Goal: Information Seeking & Learning: Learn about a topic

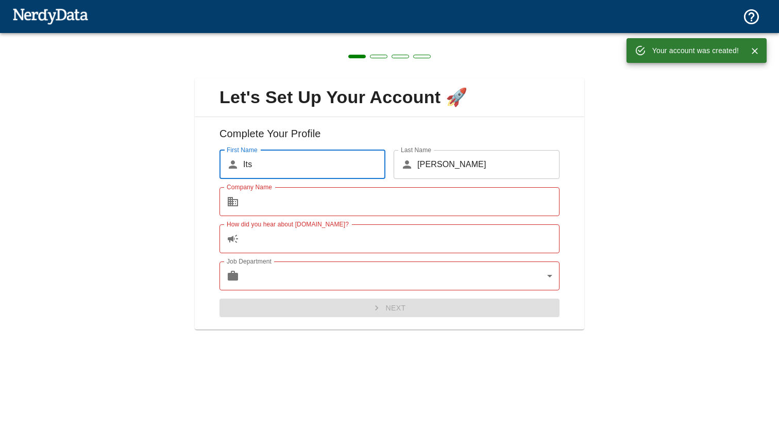
click at [273, 164] on input "Its" at bounding box center [314, 164] width 142 height 29
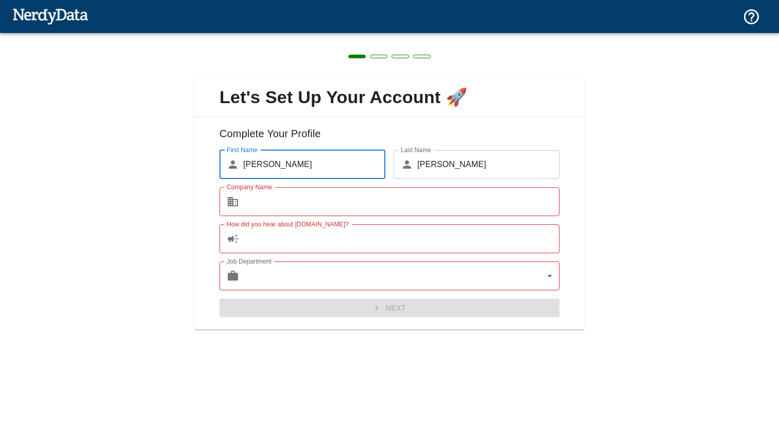
type input "[PERSON_NAME]"
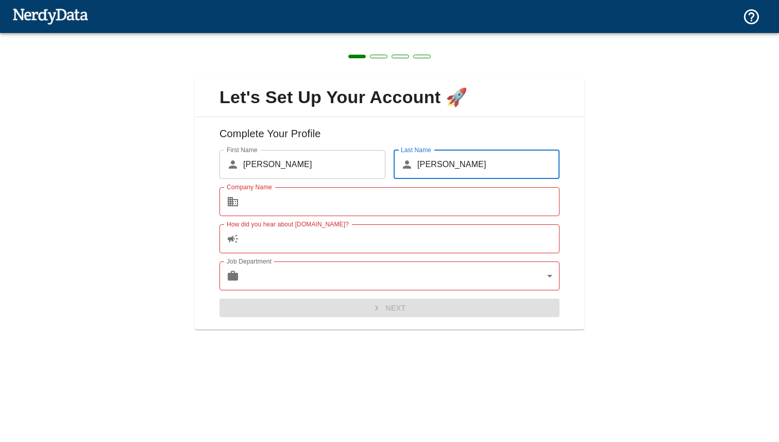
type input "[PERSON_NAME]"
click at [308, 205] on input "Company Name" at bounding box center [401, 201] width 316 height 29
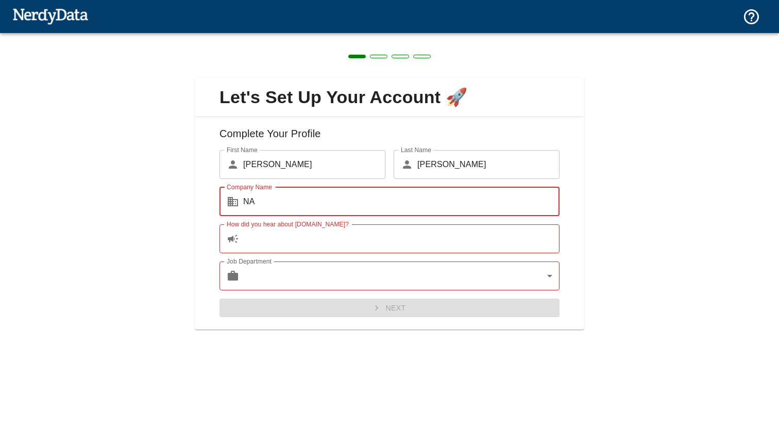
type input "NA"
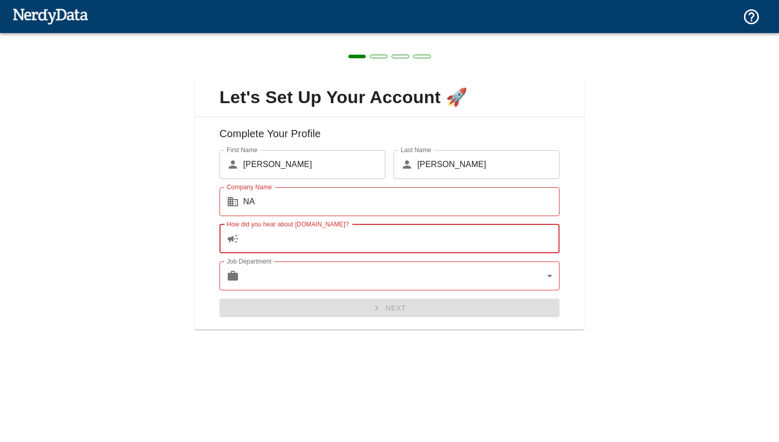
click at [338, 243] on input "How did you hear about [DOMAIN_NAME]?" at bounding box center [401, 238] width 316 height 29
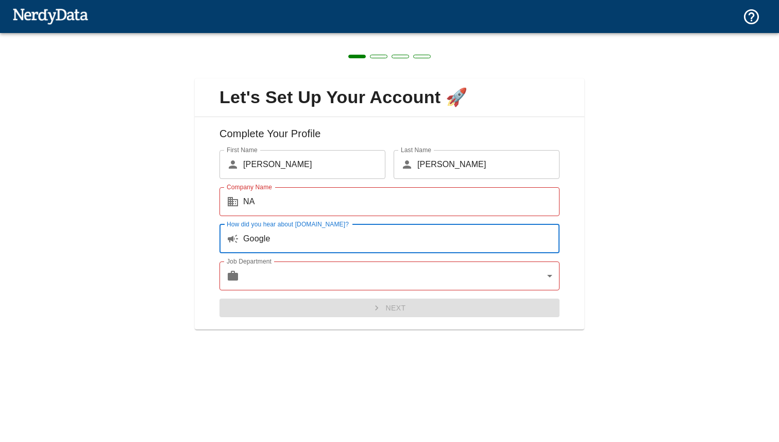
type input "Google"
click at [353, 36] on body "Technologies Domains Pricing Products Create a Report Create a list of websites…" at bounding box center [389, 18] width 779 height 36
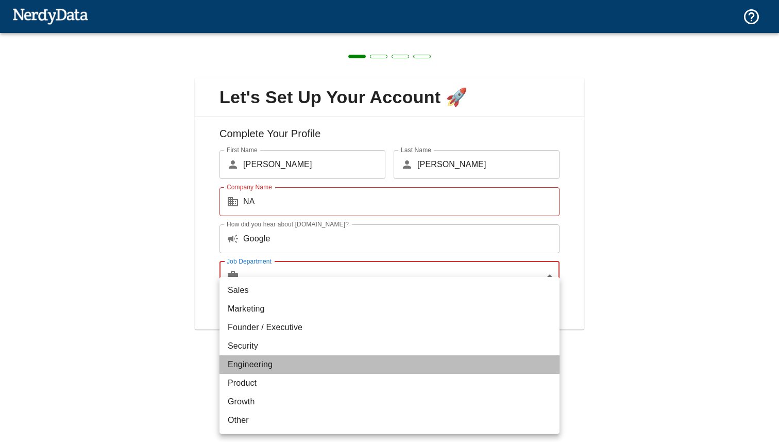
click at [275, 360] on li "Engineering" at bounding box center [389, 364] width 340 height 19
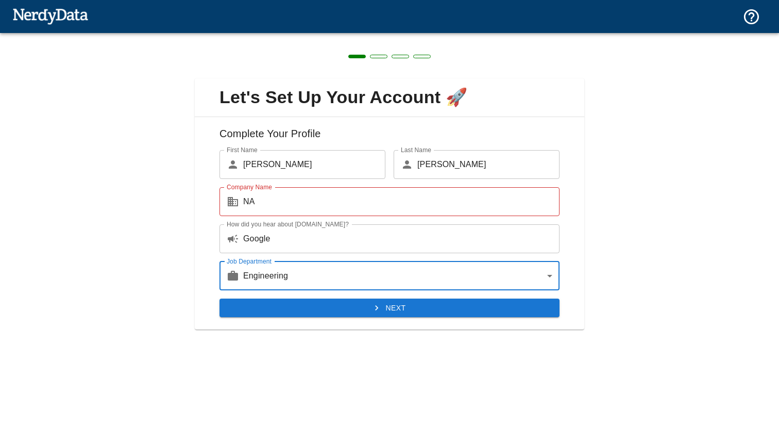
click at [303, 36] on body "Technologies Domains Pricing Products Create a Report Create a list of websites…" at bounding box center [389, 18] width 779 height 36
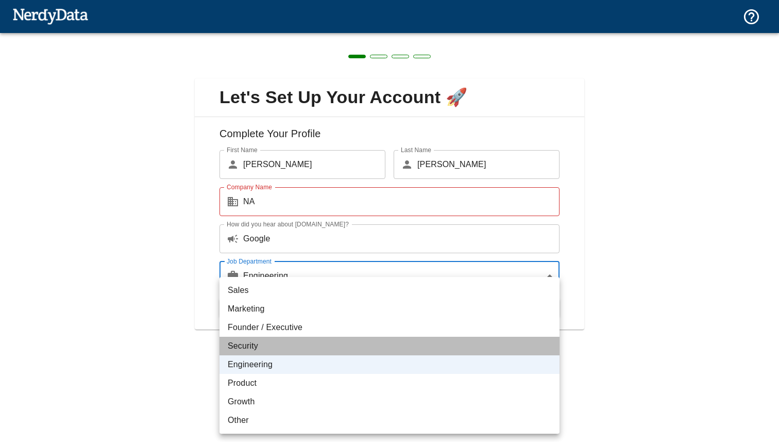
click at [280, 346] on li "Security" at bounding box center [389, 345] width 340 height 19
type input "security"
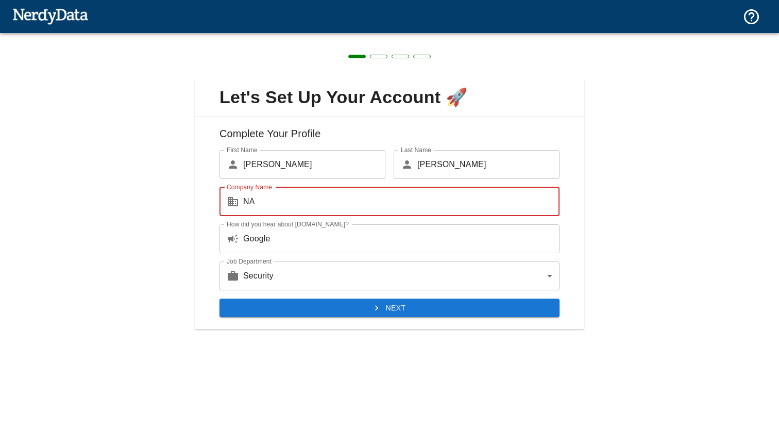
click at [257, 204] on input "NA" at bounding box center [401, 201] width 316 height 29
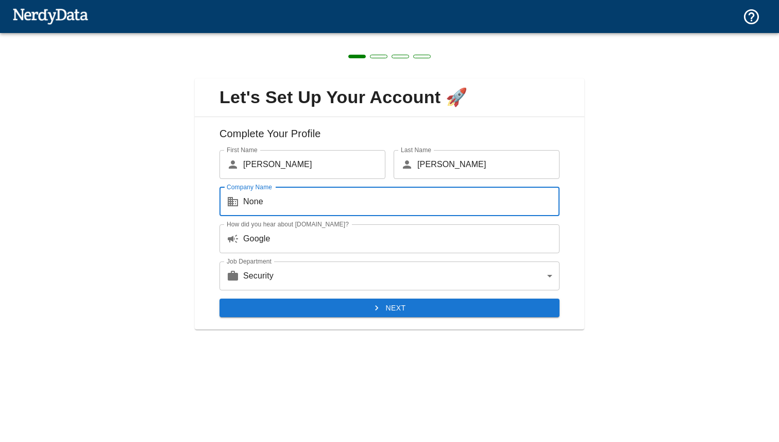
type input "None"
click at [365, 310] on button "Next" at bounding box center [389, 307] width 340 height 19
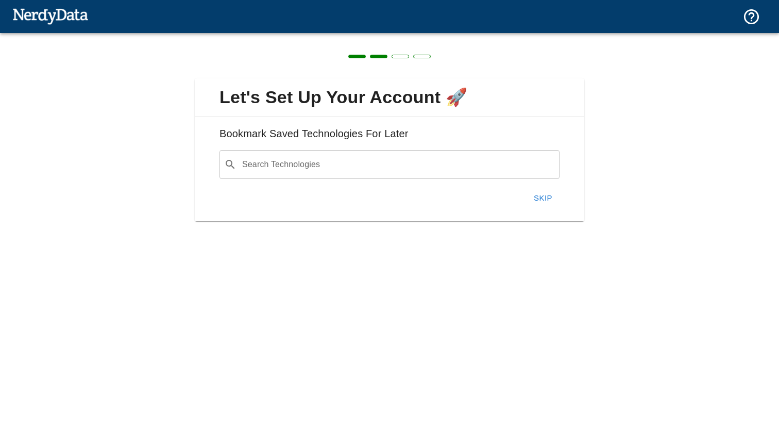
click at [549, 197] on button "Skip" at bounding box center [543, 198] width 33 height 22
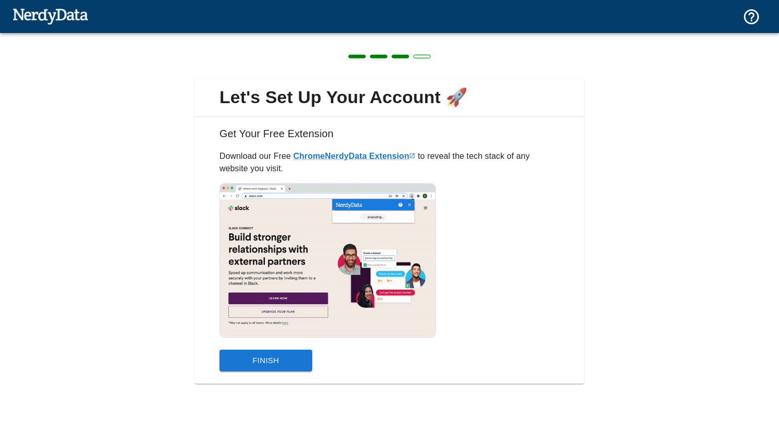
click at [296, 358] on button "Finish" at bounding box center [265, 360] width 93 height 22
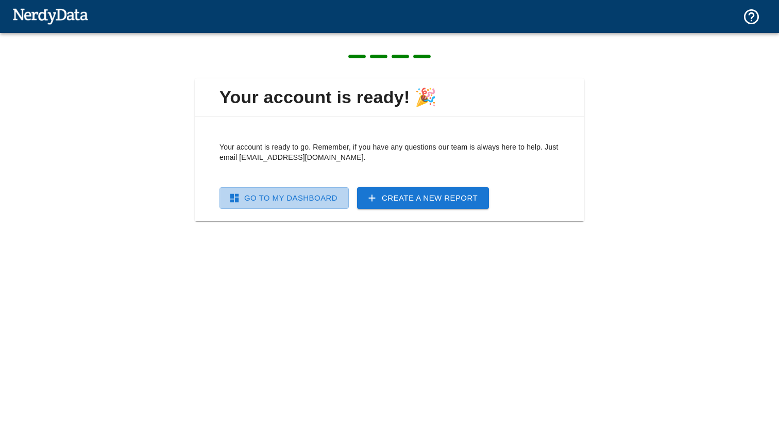
drag, startPoint x: 279, startPoint y: 200, endPoint x: 287, endPoint y: 210, distance: 13.5
click at [279, 200] on link "Go To My Dashboard" at bounding box center [283, 198] width 129 height 22
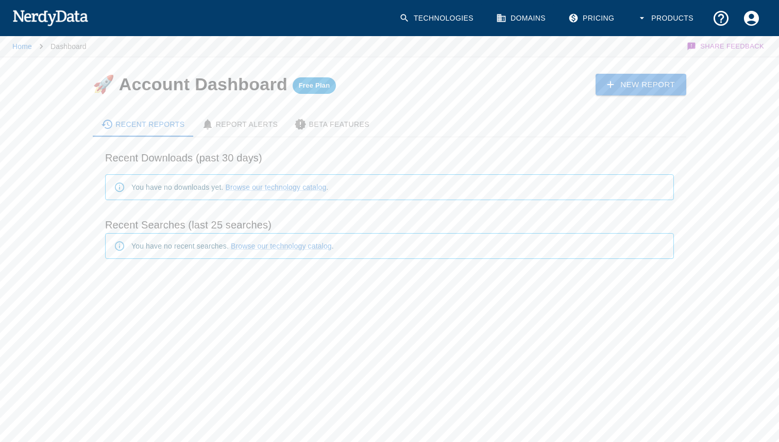
click at [440, 22] on link "Technologies" at bounding box center [437, 18] width 89 height 30
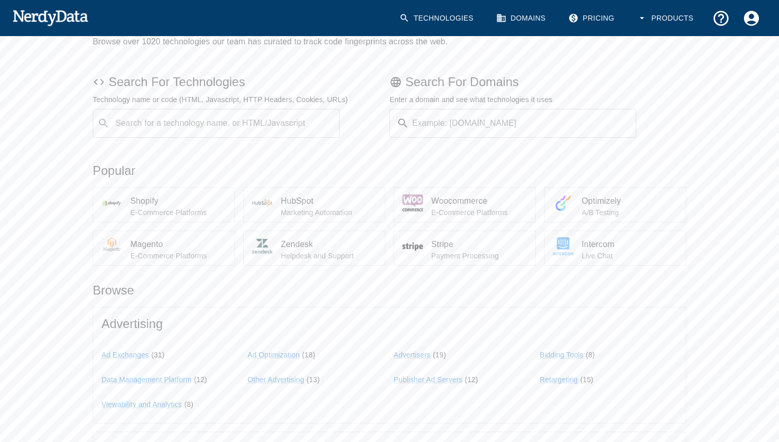
scroll to position [70, 0]
click at [448, 127] on input "Example: [DOMAIN_NAME]" at bounding box center [524, 122] width 223 height 29
paste input "[DOMAIN_NAME]"
type input "[DOMAIN_NAME]"
click at [577, 115] on button "Submit" at bounding box center [603, 123] width 53 height 16
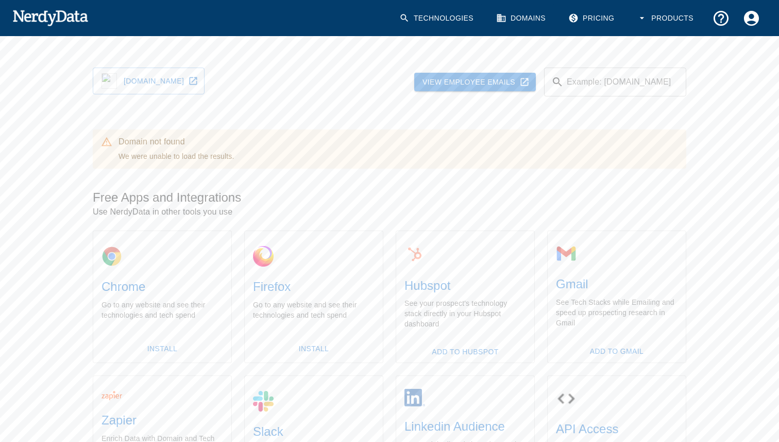
click at [529, 19] on link "Domains" at bounding box center [522, 18] width 64 height 30
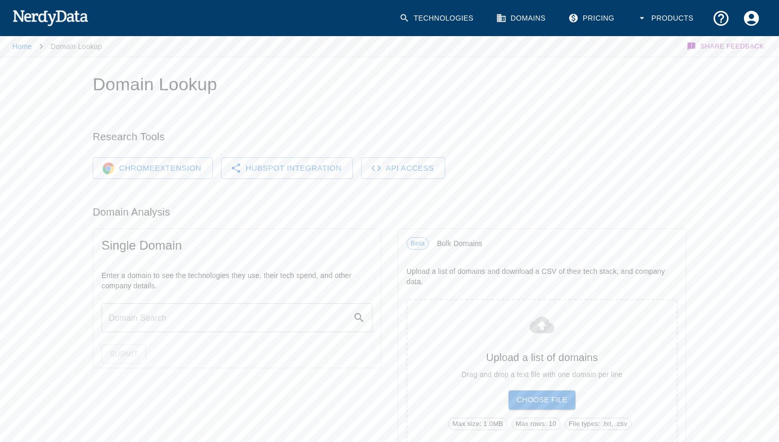
click at [446, 26] on link "Technologies" at bounding box center [437, 18] width 89 height 30
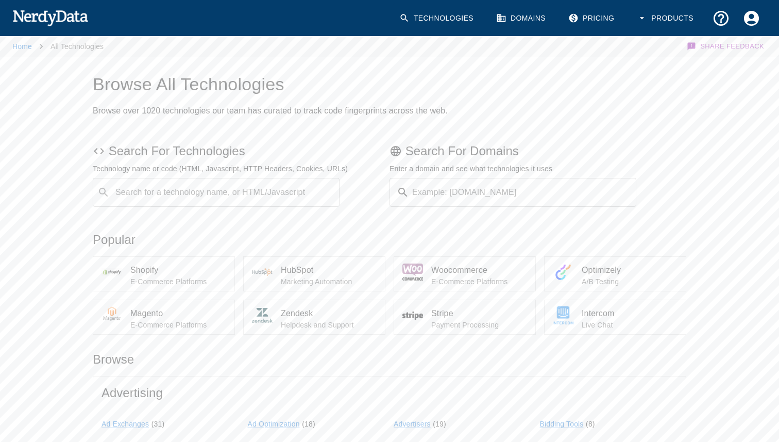
scroll to position [11, 0]
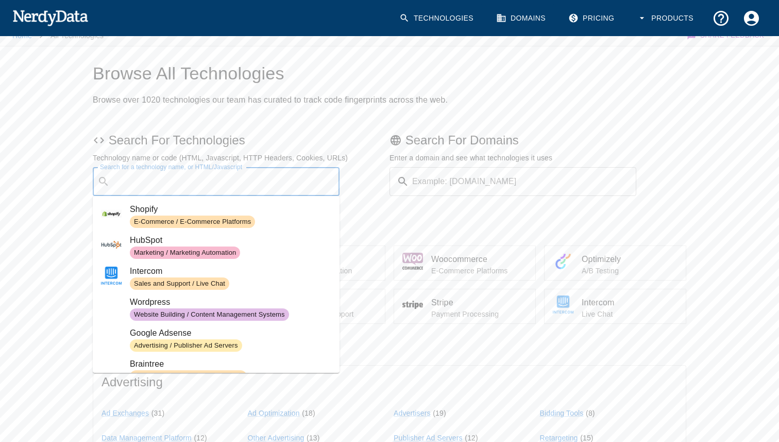
click at [280, 182] on input "Search for a technology name, or HTML/Javascript" at bounding box center [224, 182] width 221 height 20
paste input "[URL][DOMAIN_NAME]"
type input "[URL][DOMAIN_NAME]"
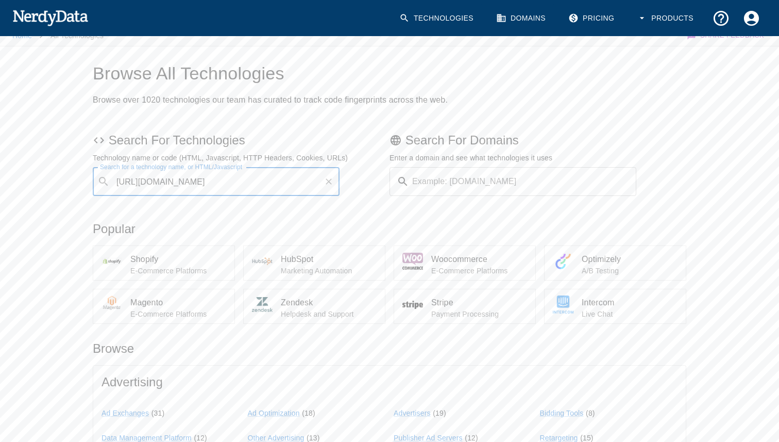
scroll to position [0, 24]
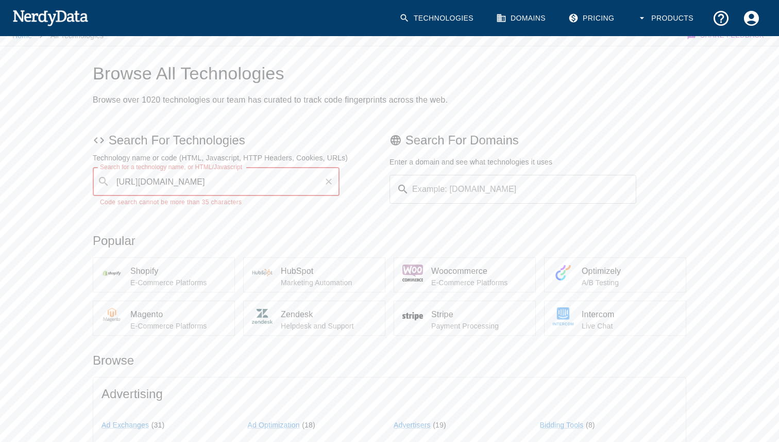
click at [296, 185] on input "[URL][DOMAIN_NAME]" at bounding box center [217, 182] width 206 height 20
click at [297, 185] on input "[URL][DOMAIN_NAME]" at bounding box center [217, 182] width 206 height 20
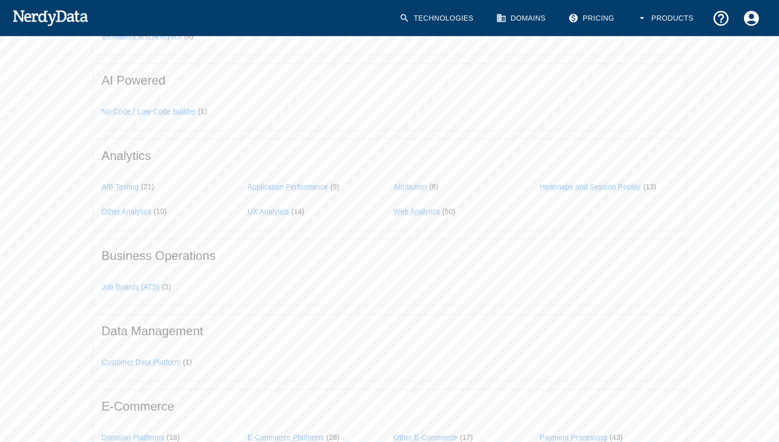
scroll to position [0, 0]
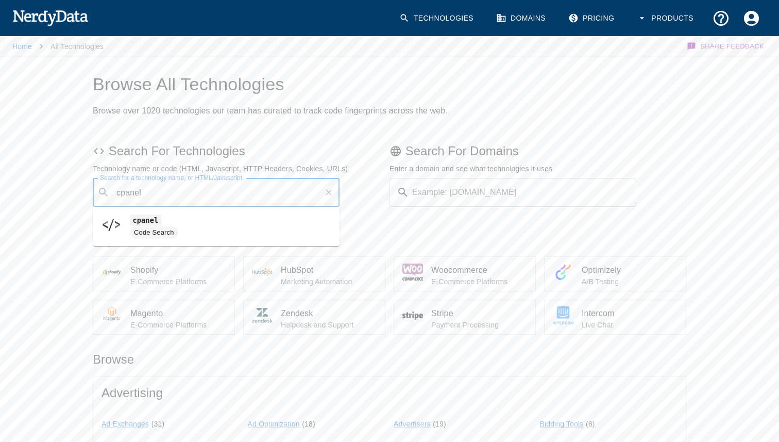
click at [254, 222] on span "cpanel" at bounding box center [230, 220] width 201 height 12
type input "cpanel"
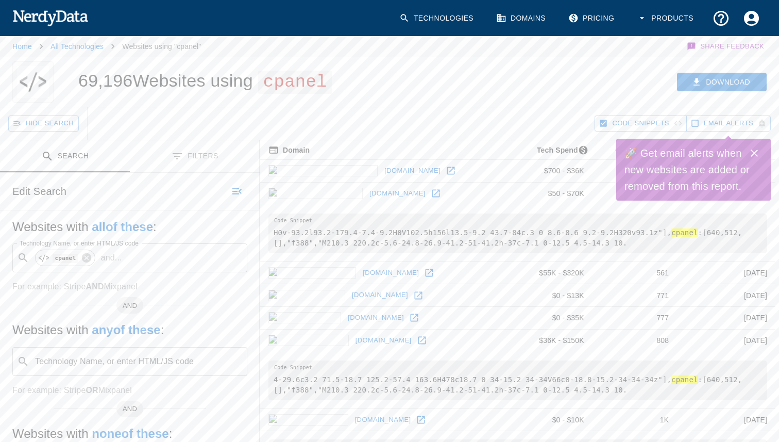
click at [49, 191] on h6 "Edit Search" at bounding box center [39, 191] width 54 height 16
click at [67, 164] on button "Search" at bounding box center [65, 156] width 130 height 32
click at [236, 194] on icon "button" at bounding box center [236, 191] width 9 height 6
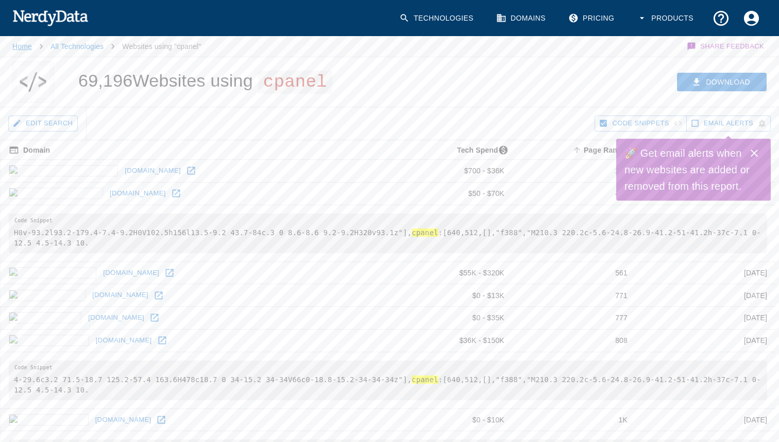
click at [20, 48] on link "Home" at bounding box center [22, 46] width 20 height 8
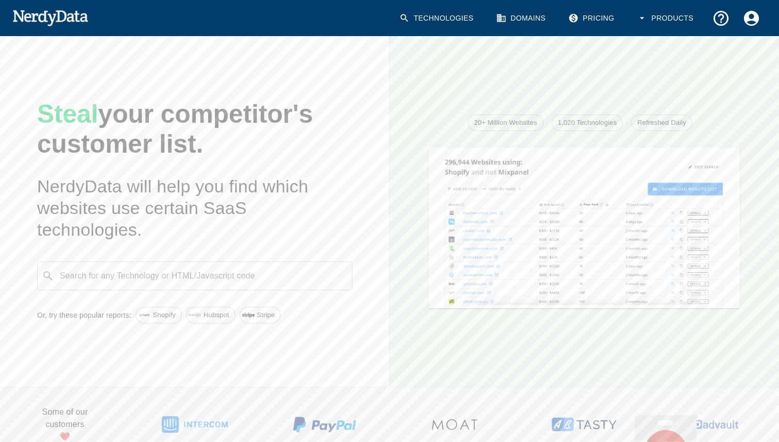
click at [441, 20] on link "Technologies" at bounding box center [437, 18] width 89 height 30
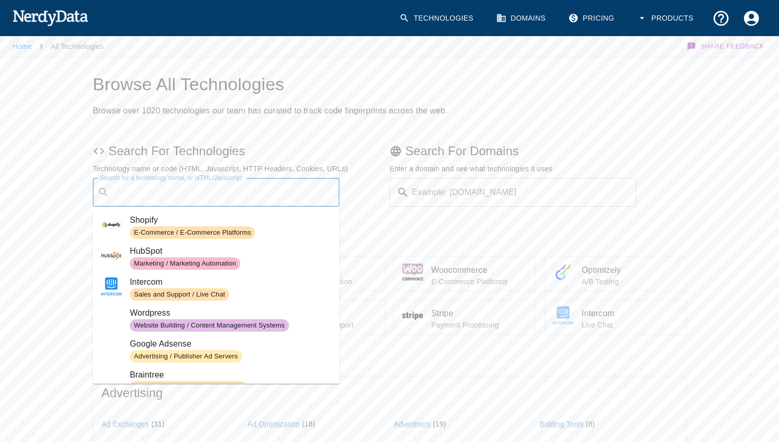
click at [218, 197] on input "Search for a technology name, or HTML/Javascript" at bounding box center [224, 192] width 221 height 20
paste input "webpackChunkthd_pingfed_pages"
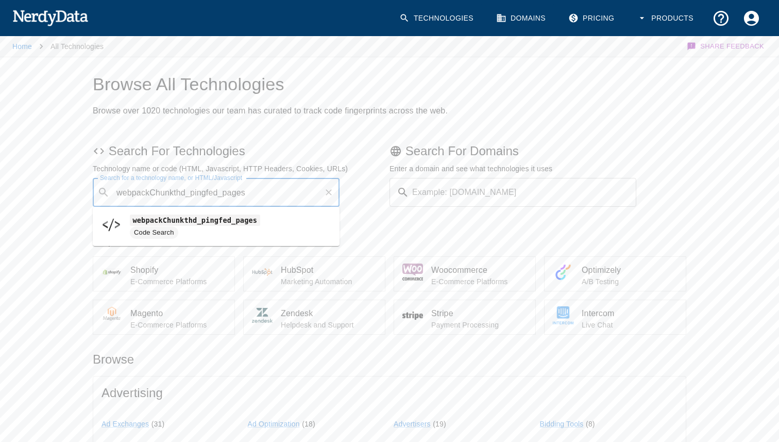
type input "webpackChunkthd_pingfed_pages"
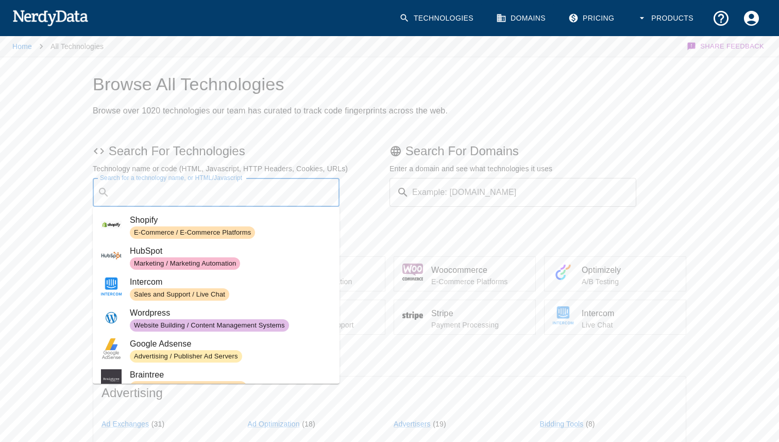
paste input "webpackChunkthd_pingfed_pages"
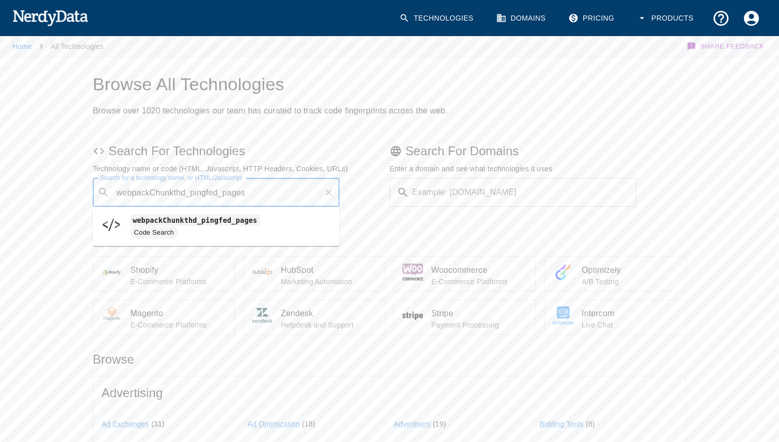
type input "webpackChunkthd_pingfed_pages"
